Goal: Information Seeking & Learning: Learn about a topic

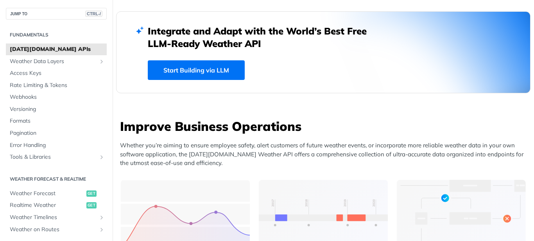
scroll to position [188, 0]
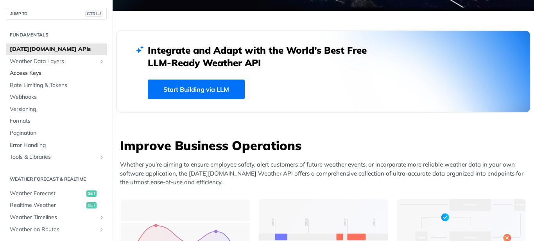
click at [19, 72] on span "Access Keys" at bounding box center [57, 73] width 95 height 8
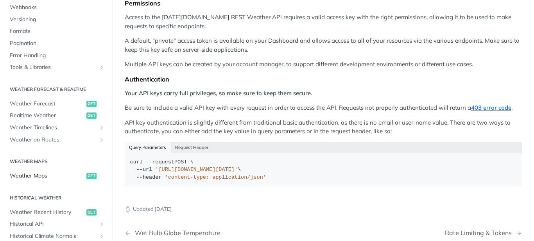
scroll to position [94, 0]
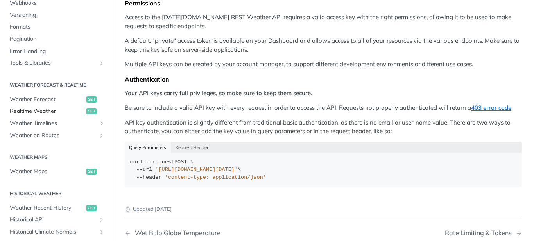
click at [41, 111] on span "Realtime Weather" at bounding box center [47, 111] width 75 height 8
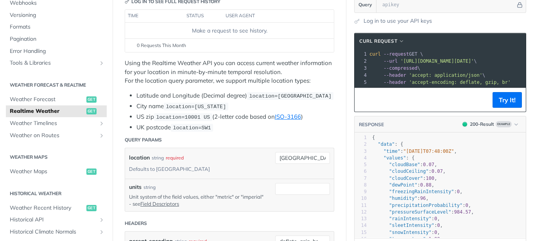
scroll to position [47, 0]
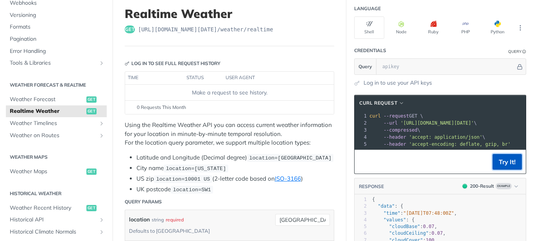
click at [504, 169] on button "Try It!" at bounding box center [507, 162] width 29 height 16
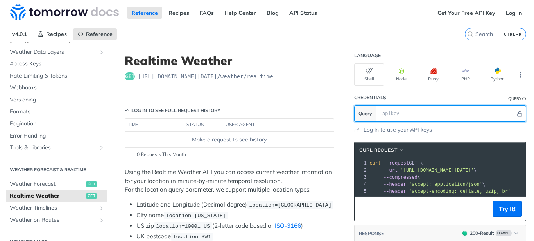
scroll to position [0, 0]
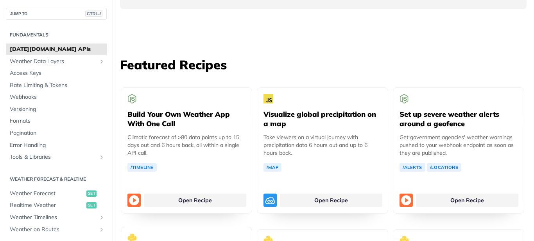
scroll to position [1549, 0]
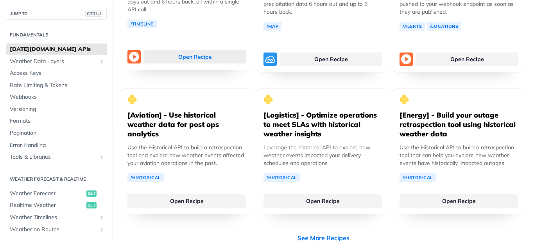
click at [189, 50] on link "Open Recipe" at bounding box center [195, 56] width 102 height 13
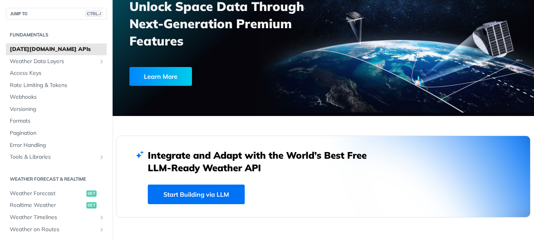
scroll to position [0, 0]
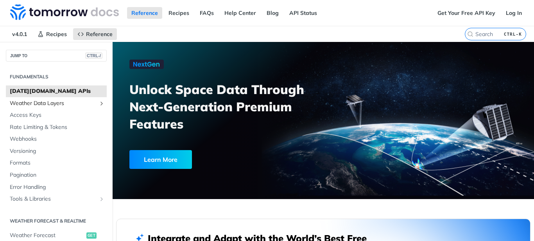
click at [27, 102] on span "Weather Data Layers" at bounding box center [53, 103] width 87 height 8
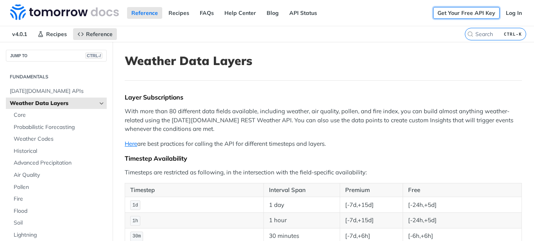
click at [450, 11] on link "Get Your Free API Key" at bounding box center [466, 13] width 66 height 12
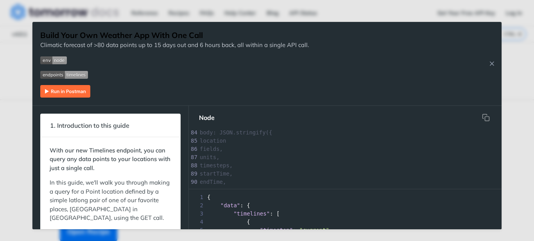
scroll to position [684, 0]
click at [491, 65] on icon "Close Recipe" at bounding box center [492, 63] width 7 height 7
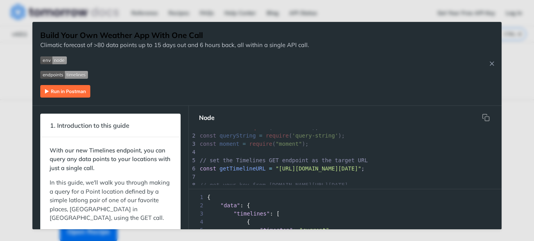
scroll to position [7, 0]
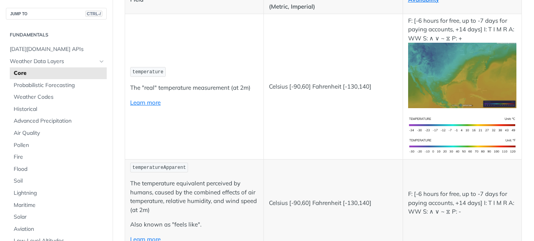
scroll to position [94, 0]
